Goal: Register for event/course

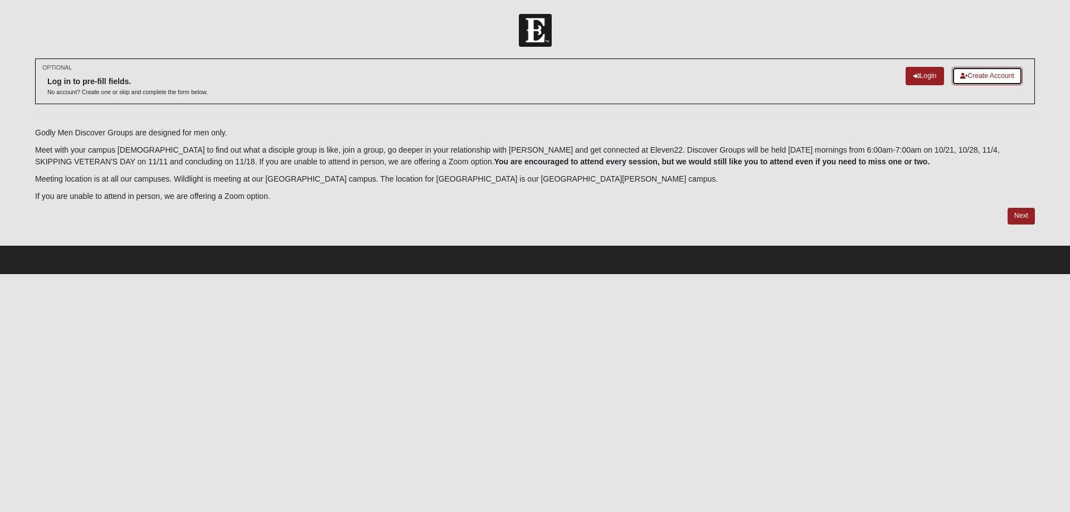
click at [1008, 74] on link "Create Account" at bounding box center [987, 76] width 71 height 18
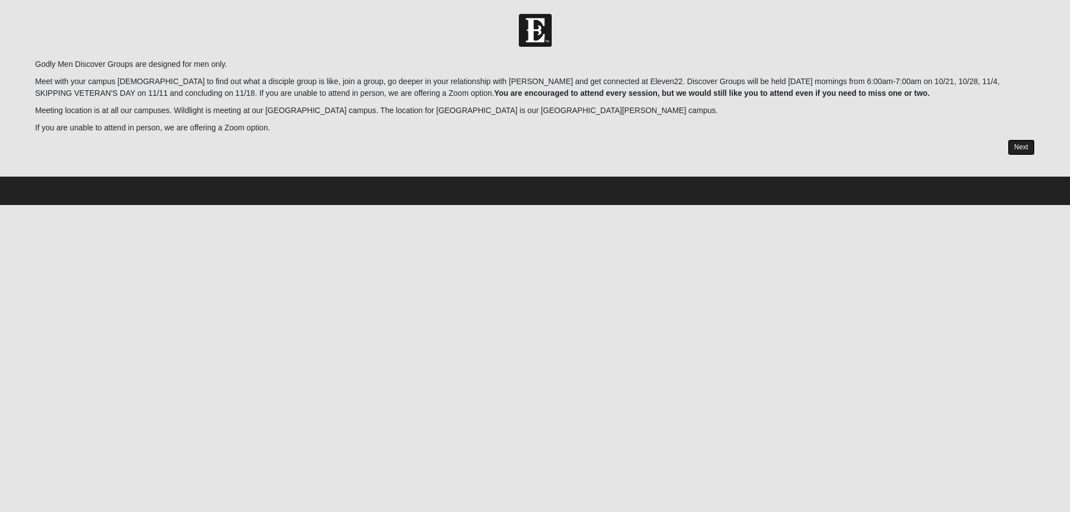
click at [1020, 149] on link "Next" at bounding box center [1021, 147] width 27 height 16
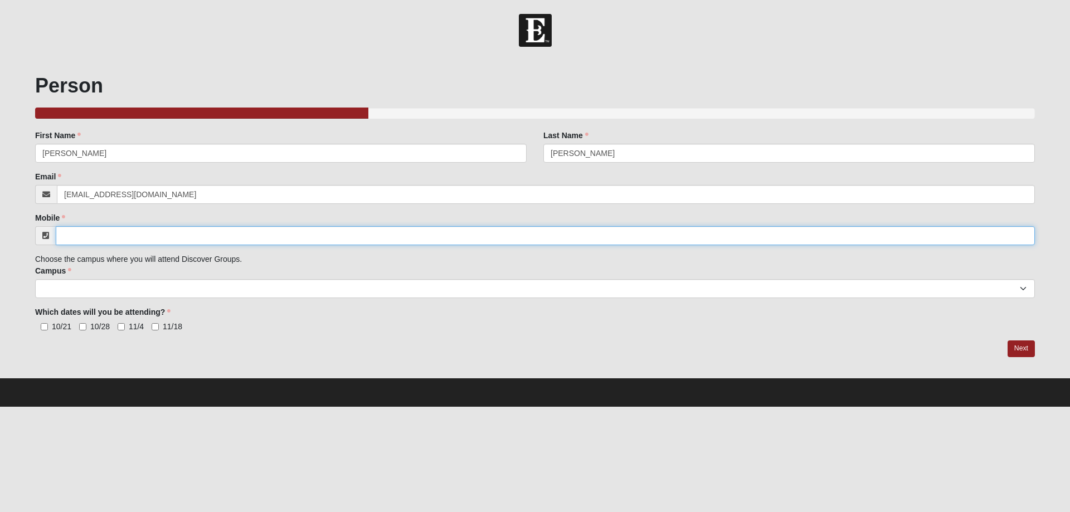
click at [127, 231] on input "Mobile" at bounding box center [545, 235] width 979 height 19
type input "(904) 229-6512"
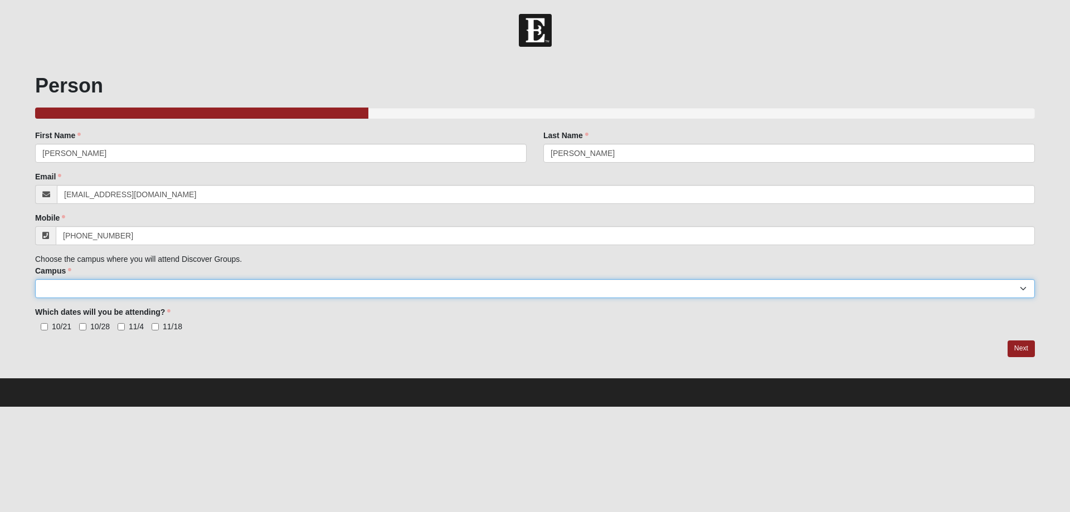
click at [154, 289] on select "Arlington Baymeadows College Park Orlando (Coming Soon) Eleven22 Online Fleming…" at bounding box center [535, 288] width 1000 height 19
select select "15"
click at [35, 279] on select "Arlington Baymeadows College Park Orlando (Coming Soon) Eleven22 Online Fleming…" at bounding box center [535, 288] width 1000 height 19
click at [43, 327] on input "10/21" at bounding box center [44, 326] width 7 height 7
click at [47, 329] on input "10/21" at bounding box center [44, 326] width 7 height 7
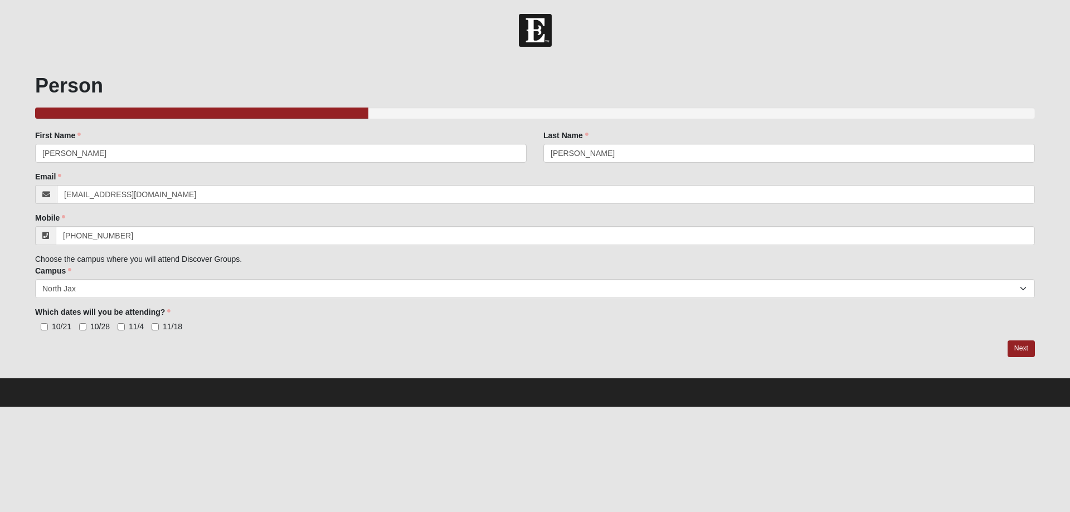
click at [41, 324] on label "10/21" at bounding box center [53, 326] width 36 height 11
click at [42, 325] on input "10/21" at bounding box center [44, 326] width 7 height 7
checkbox input "true"
click at [1019, 346] on link "Next" at bounding box center [1021, 349] width 27 height 16
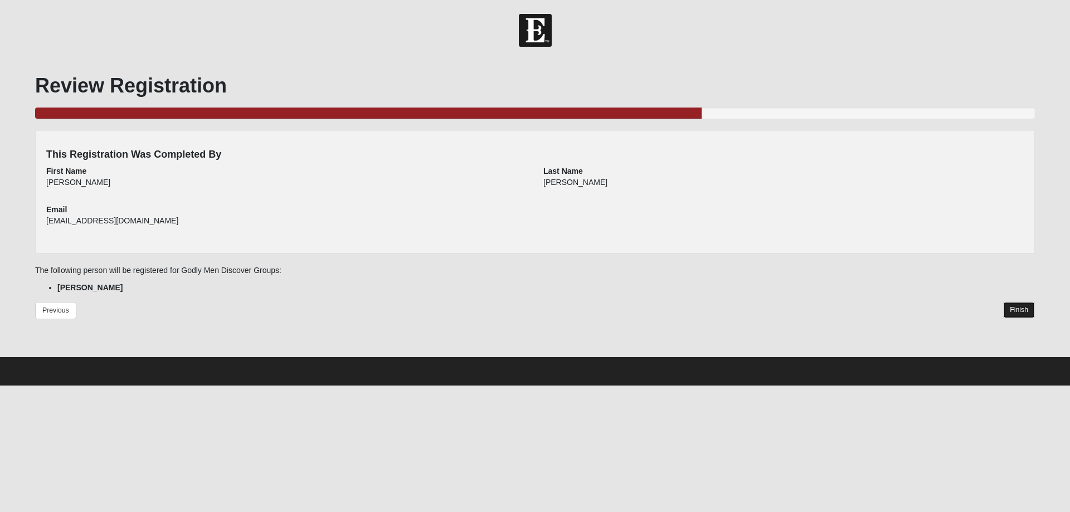
click at [1019, 312] on link "Finish" at bounding box center [1019, 310] width 32 height 16
